Goal: Navigation & Orientation: Find specific page/section

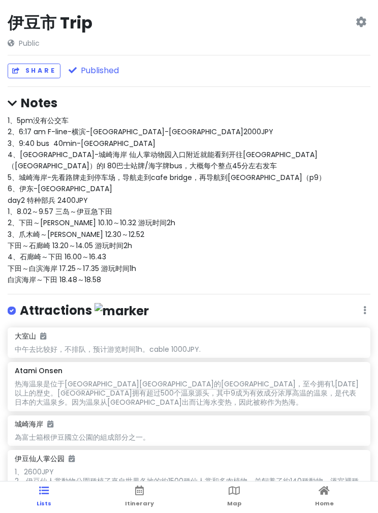
click at [57, 29] on h2 "伊豆市 Trip" at bounding box center [50, 22] width 85 height 21
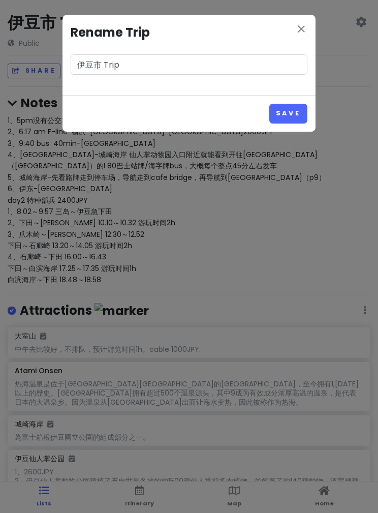
click at [285, 114] on button "Save" at bounding box center [288, 114] width 38 height 20
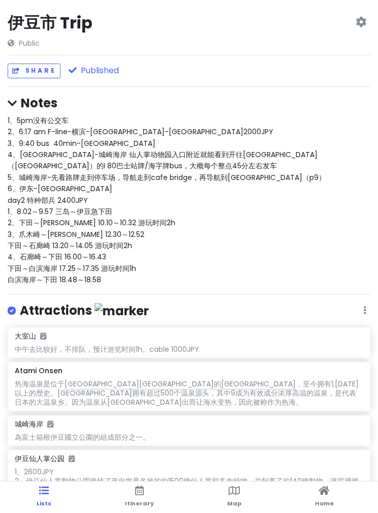
click at [357, 22] on icon at bounding box center [361, 22] width 11 height 8
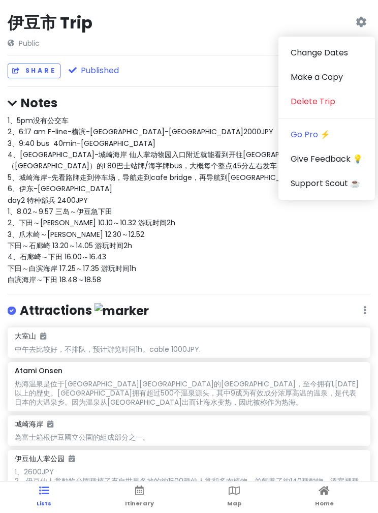
click at [237, 158] on div "1、5pm没有公交车 2、6:17 am F-line-[GEOGRAPHIC_DATA]-[GEOGRAPHIC_DATA] 3、9:40 bus 40mi…" at bounding box center [189, 200] width 363 height 171
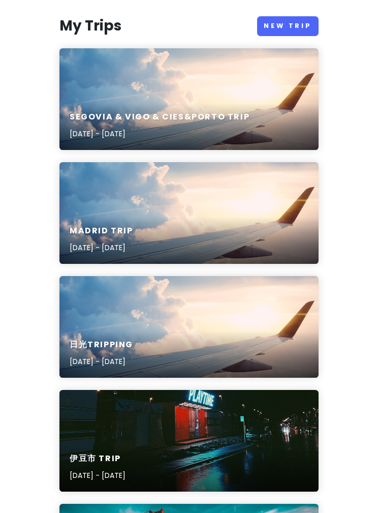
click at [216, 211] on div "madrid trip Oct 7, 2025 - Nov 6, 2025" at bounding box center [188, 213] width 259 height 102
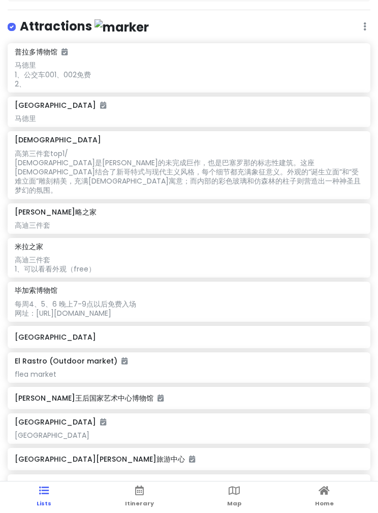
scroll to position [104, 0]
click at [144, 498] on link "Itinerary" at bounding box center [139, 496] width 29 height 31
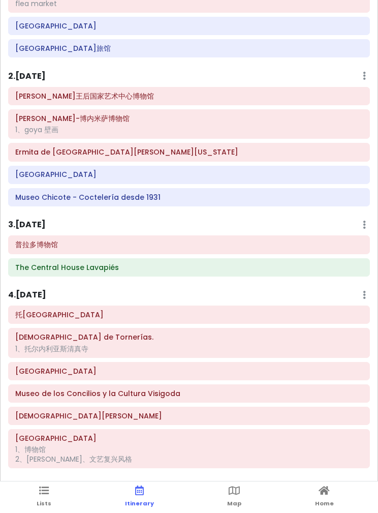
scroll to position [261, 0]
